Goal: Task Accomplishment & Management: Use online tool/utility

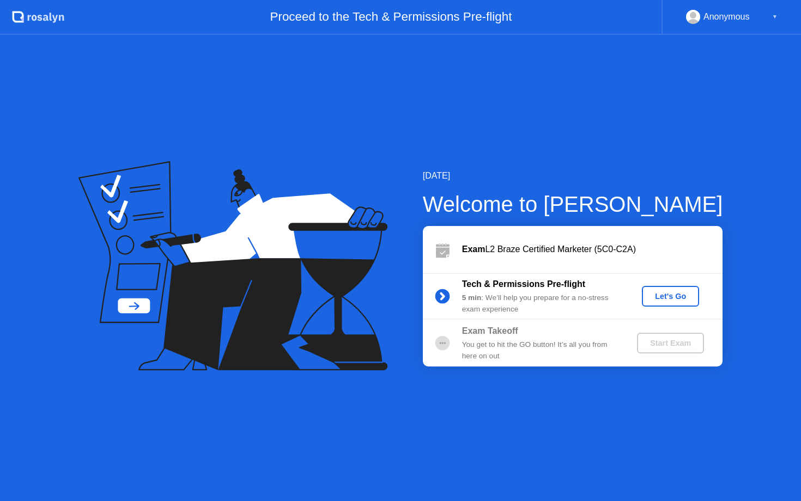
click at [684, 295] on div "Let's Go" at bounding box center [670, 296] width 49 height 9
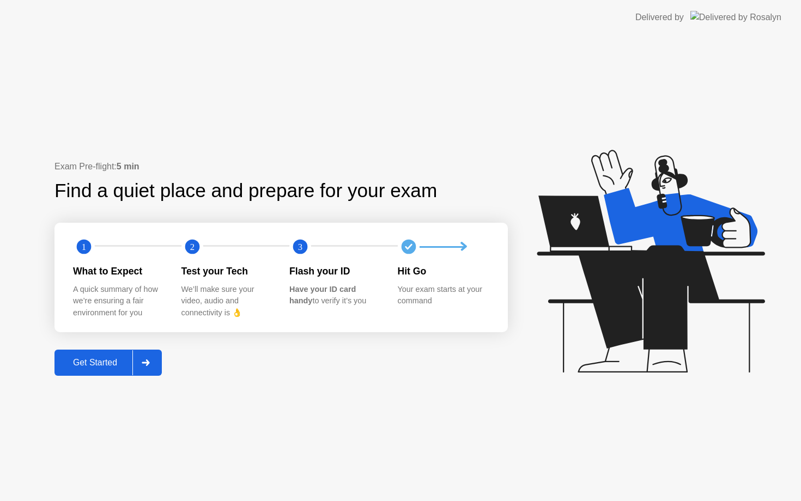
click at [121, 364] on div "Get Started" at bounding box center [95, 363] width 75 height 10
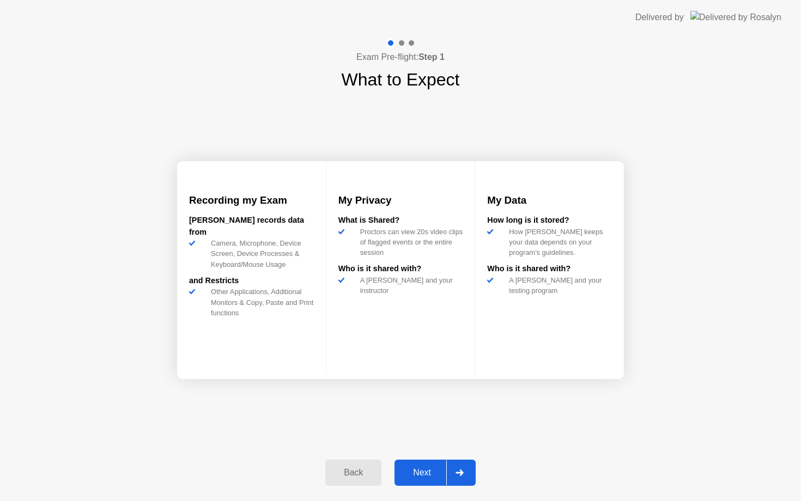
click at [416, 476] on div "Next" at bounding box center [422, 473] width 49 height 10
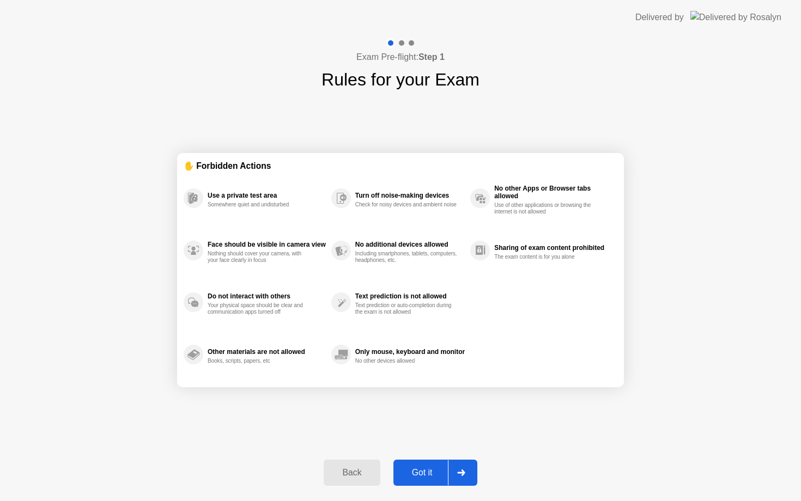
click at [408, 472] on div "Got it" at bounding box center [422, 473] width 51 height 10
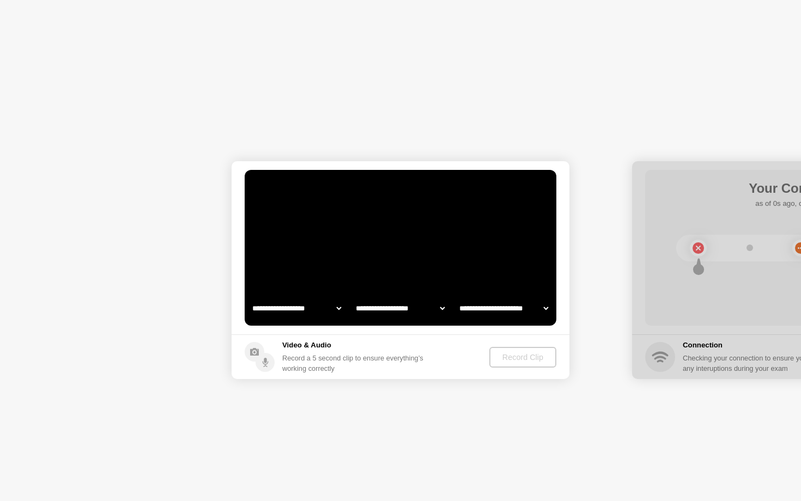
select select "**********"
select select "*******"
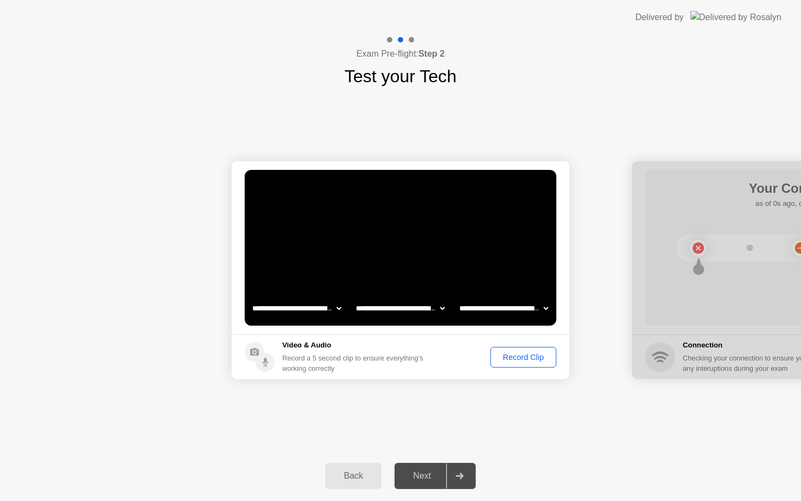
click at [529, 364] on button "Record Clip" at bounding box center [523, 357] width 66 height 21
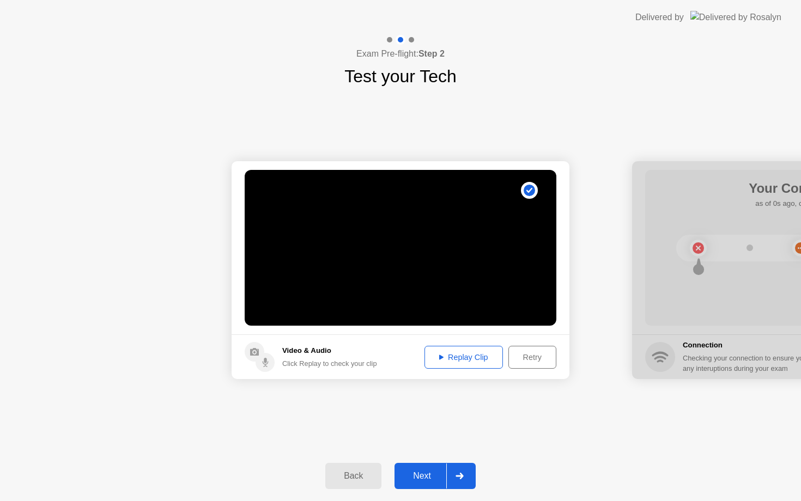
click at [414, 481] on div "Next" at bounding box center [422, 476] width 49 height 10
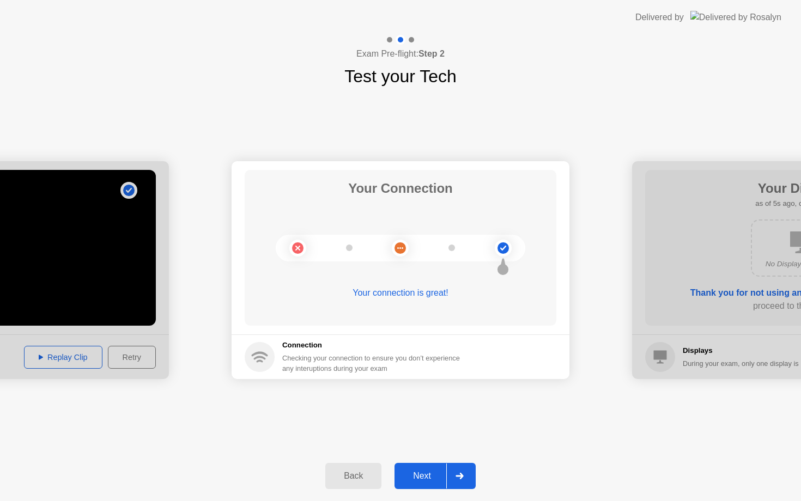
click at [404, 474] on div "Next" at bounding box center [422, 476] width 49 height 10
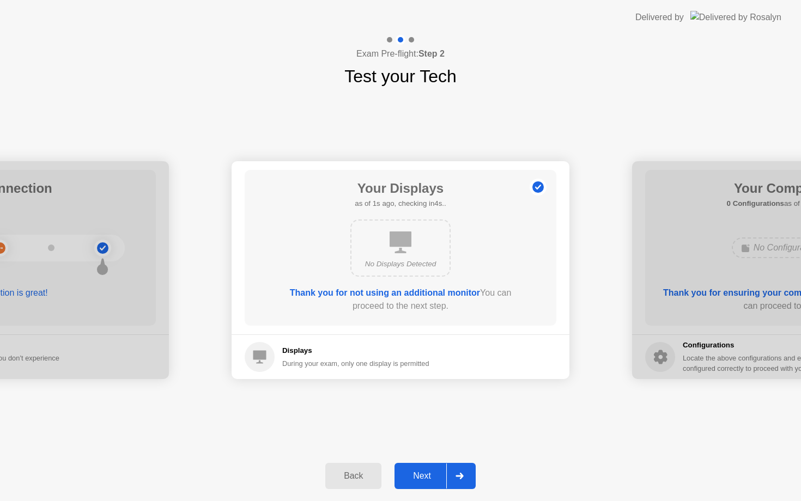
click at [426, 471] on div "Next" at bounding box center [422, 476] width 49 height 10
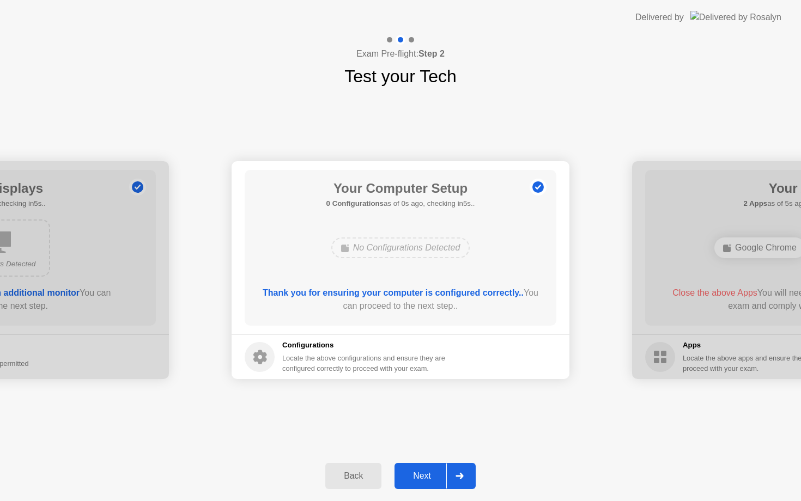
click at [427, 476] on div "Next" at bounding box center [422, 476] width 49 height 10
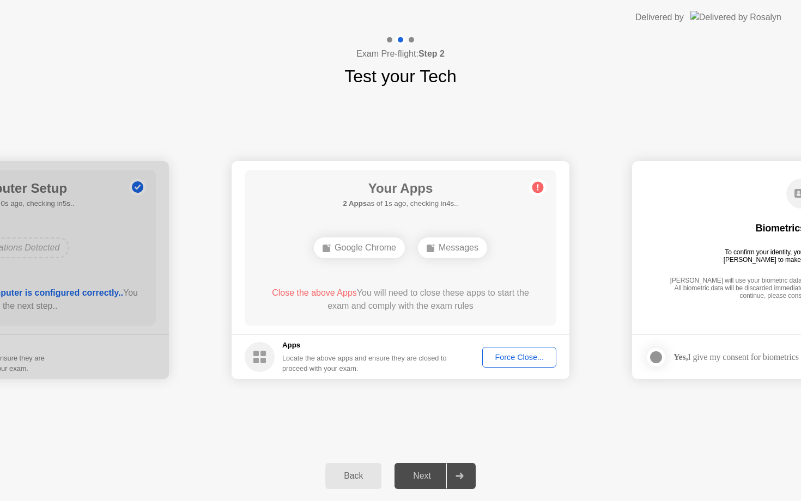
click at [517, 359] on div "Force Close..." at bounding box center [519, 357] width 66 height 9
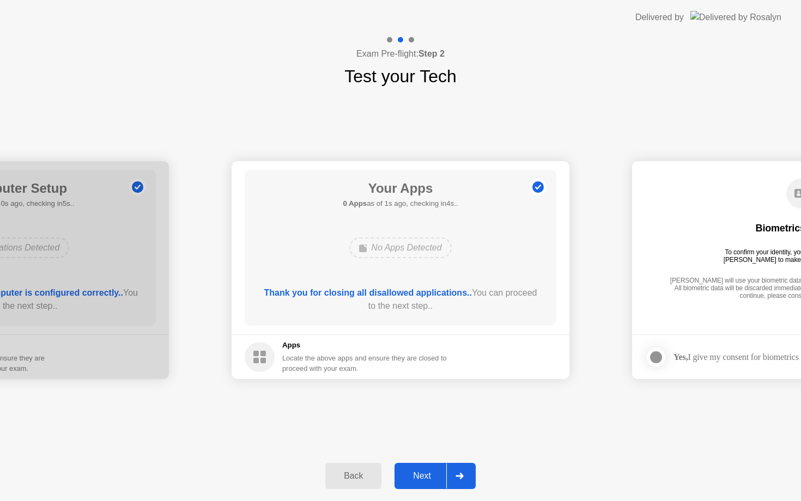
click at [423, 478] on div "Next" at bounding box center [422, 476] width 49 height 10
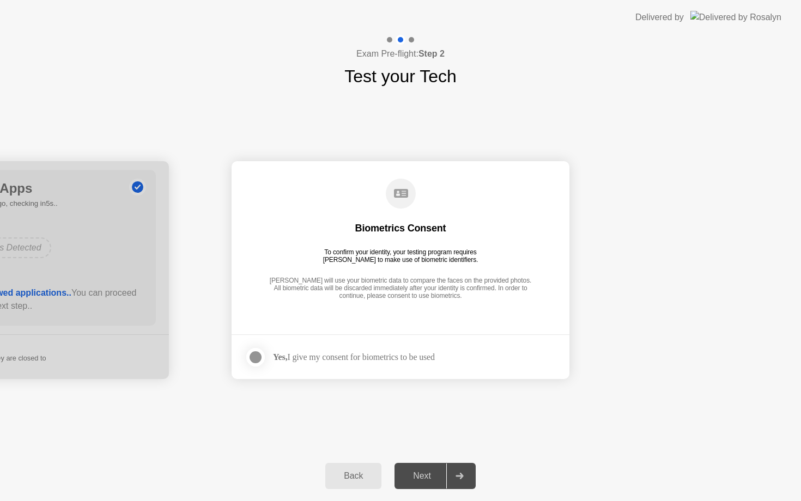
click at [349, 361] on div "Yes, I give my consent for biometrics to be used" at bounding box center [354, 357] width 162 height 10
click at [261, 366] on label at bounding box center [259, 358] width 28 height 22
click at [420, 487] on button "Next" at bounding box center [435, 476] width 81 height 26
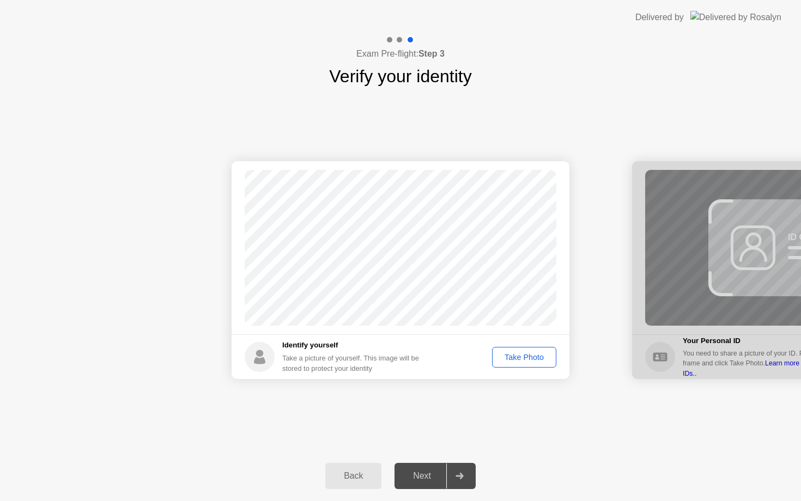
click at [539, 355] on div "Take Photo" at bounding box center [524, 357] width 57 height 9
click at [438, 471] on div "Next" at bounding box center [422, 476] width 49 height 10
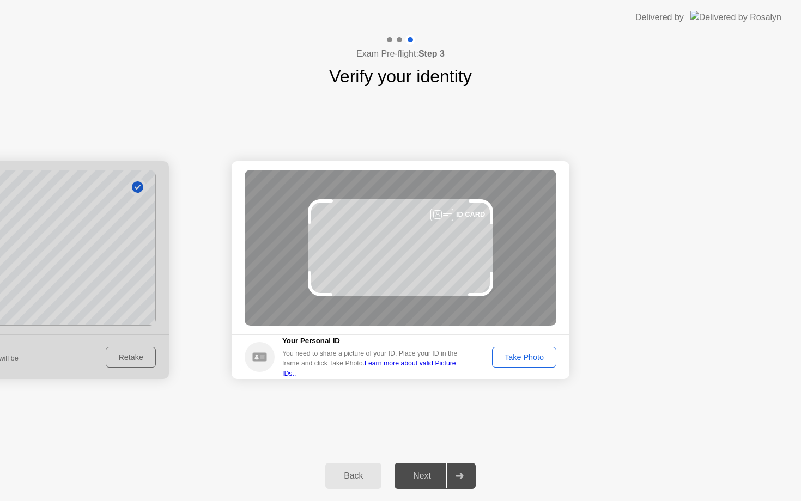
click at [505, 358] on div "Take Photo" at bounding box center [524, 357] width 57 height 9
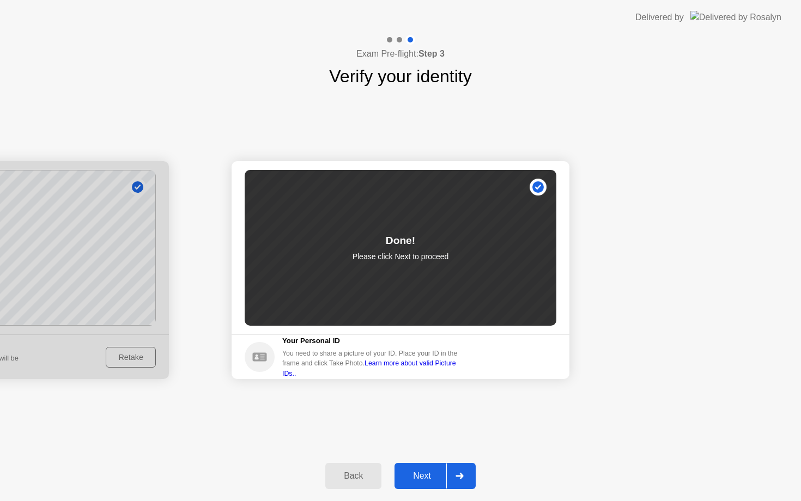
click at [412, 477] on div "Next" at bounding box center [422, 476] width 49 height 10
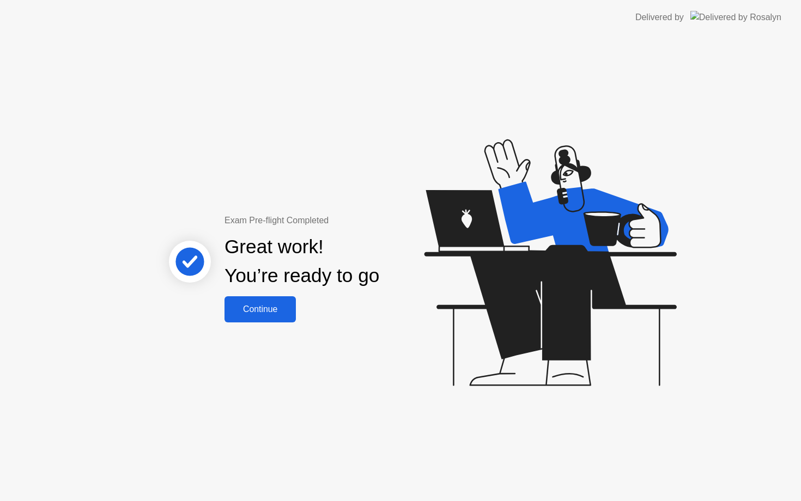
click at [263, 307] on div "Continue" at bounding box center [260, 310] width 65 height 10
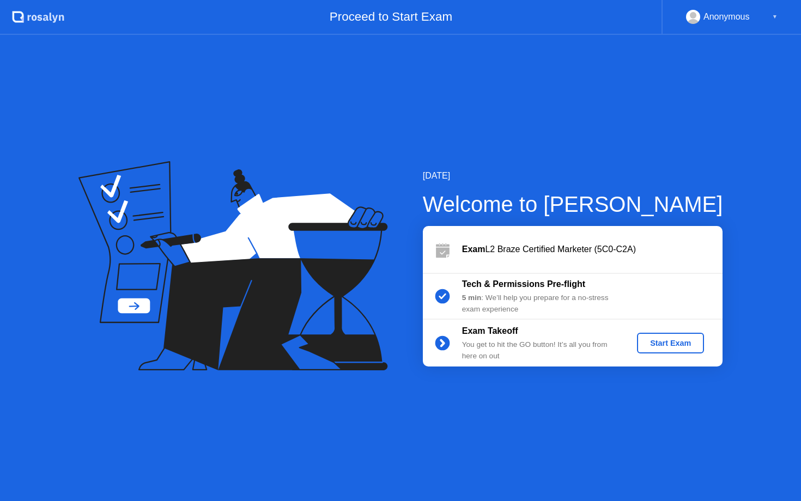
click at [663, 343] on div "Start Exam" at bounding box center [670, 343] width 58 height 9
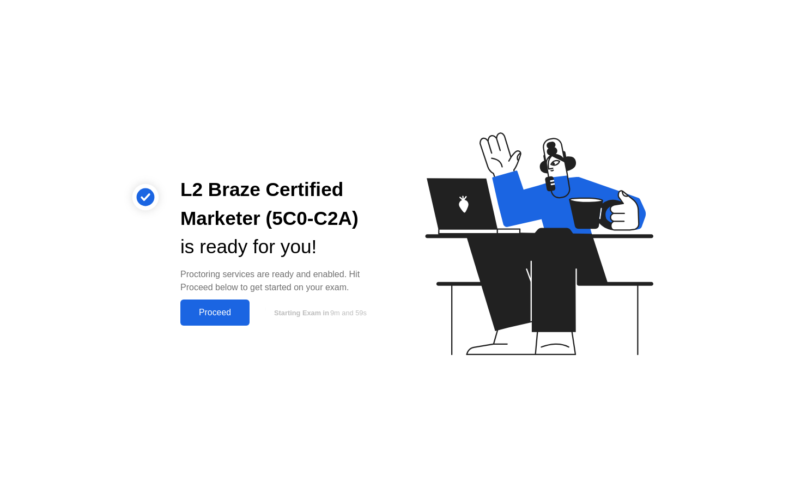
click at [223, 318] on div "Proceed" at bounding box center [215, 313] width 63 height 10
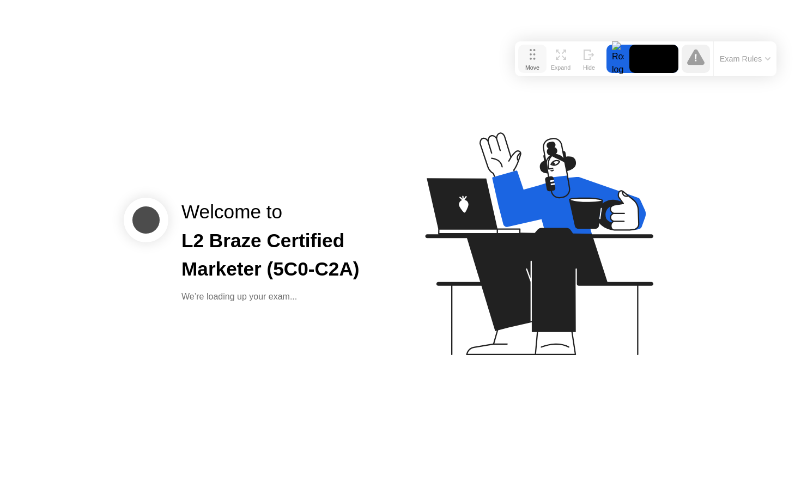
drag, startPoint x: 280, startPoint y: 473, endPoint x: 525, endPoint y: 45, distance: 493.3
click at [525, 45] on button "Move" at bounding box center [532, 59] width 28 height 28
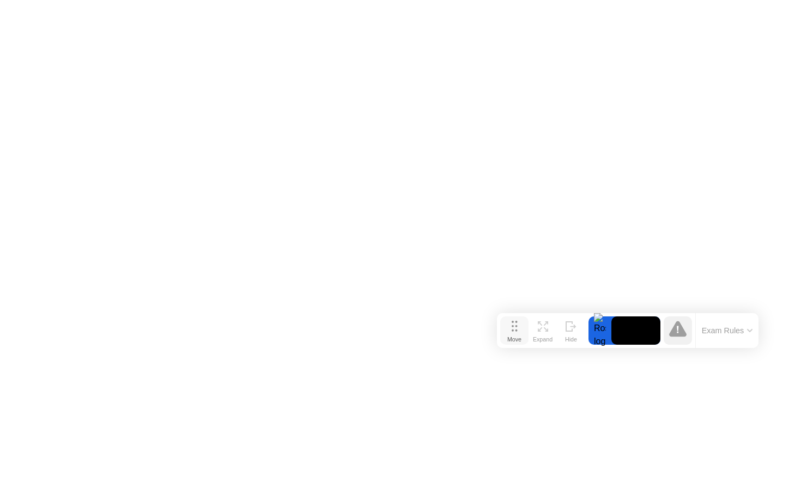
drag, startPoint x: 528, startPoint y: 52, endPoint x: 510, endPoint y: 327, distance: 275.8
click at [510, 327] on button "Move" at bounding box center [514, 331] width 28 height 28
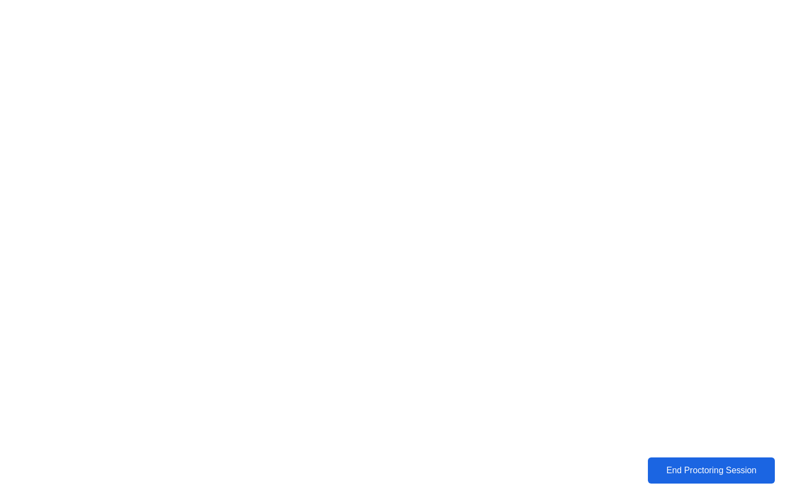
click at [751, 466] on div "End Proctoring Session" at bounding box center [712, 471] width 122 height 10
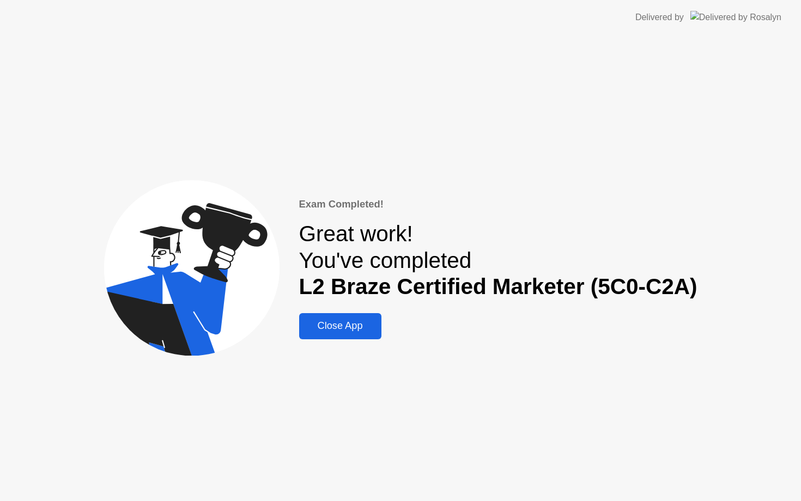
click at [344, 305] on div "Exam Completed! Great work! You've completed L2 Braze Certified Marketer (5C0-C…" at bounding box center [498, 268] width 398 height 142
click at [347, 314] on button "Close App" at bounding box center [340, 326] width 82 height 26
